Goal: Information Seeking & Learning: Learn about a topic

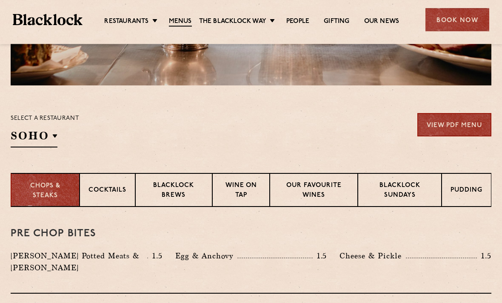
scroll to position [226, 0]
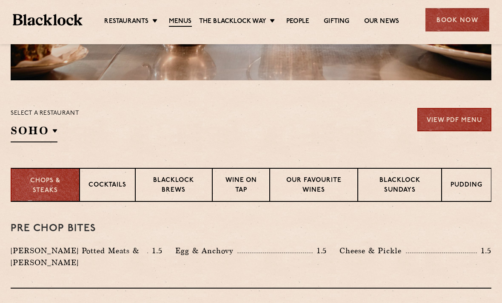
click at [464, 191] on div "Pudding" at bounding box center [467, 185] width 50 height 34
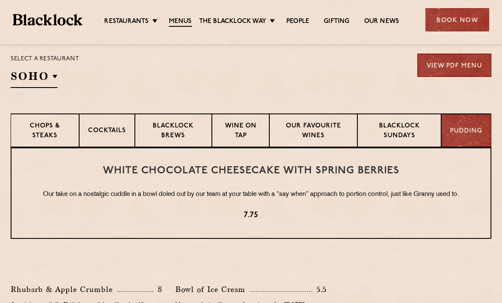
scroll to position [278, 0]
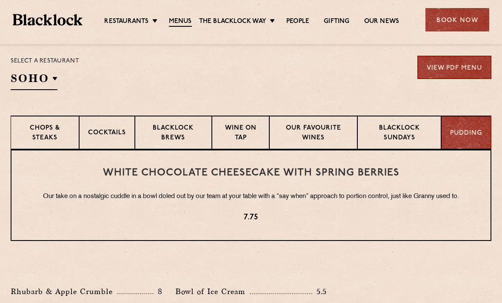
click at [188, 22] on link "Menus" at bounding box center [180, 21] width 23 height 9
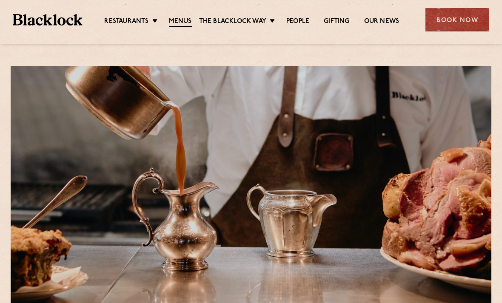
click at [0, 0] on link "Covent Garden" at bounding box center [0, 0] width 0 height 0
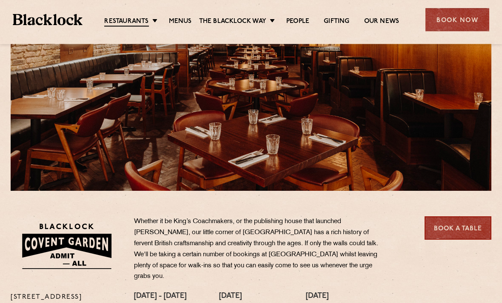
scroll to position [115, 0]
click at [177, 23] on link "Menus" at bounding box center [180, 21] width 23 height 9
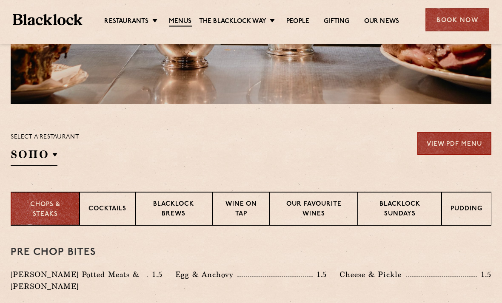
scroll to position [201, 0]
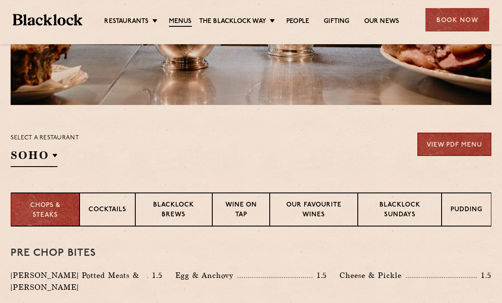
click at [0, 0] on p "Covent Garden" at bounding box center [0, 0] width 0 height 0
click at [0, 0] on li "Covent Garden" at bounding box center [0, 0] width 0 height 0
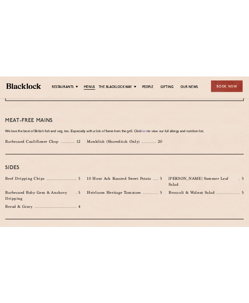
scroll to position [1376, 0]
